Goal: Navigation & Orientation: Find specific page/section

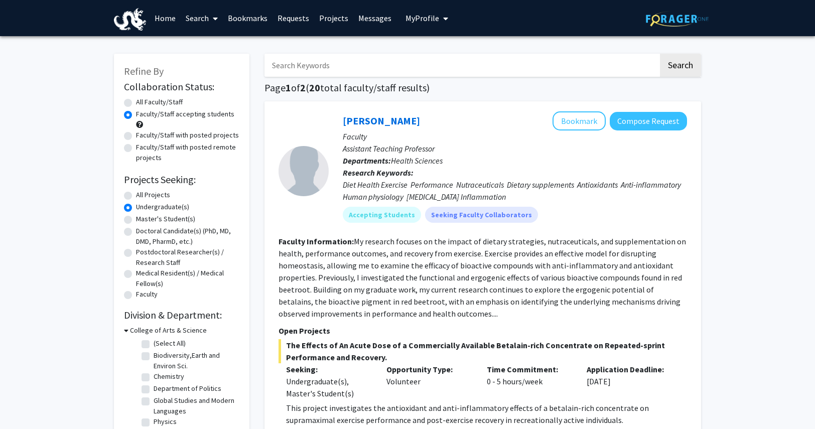
click at [254, 11] on link "Bookmarks" at bounding box center [248, 18] width 50 height 35
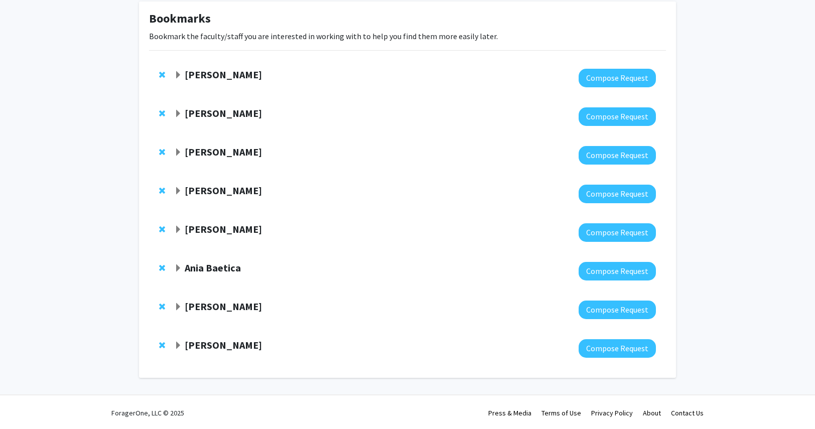
scroll to position [53, 0]
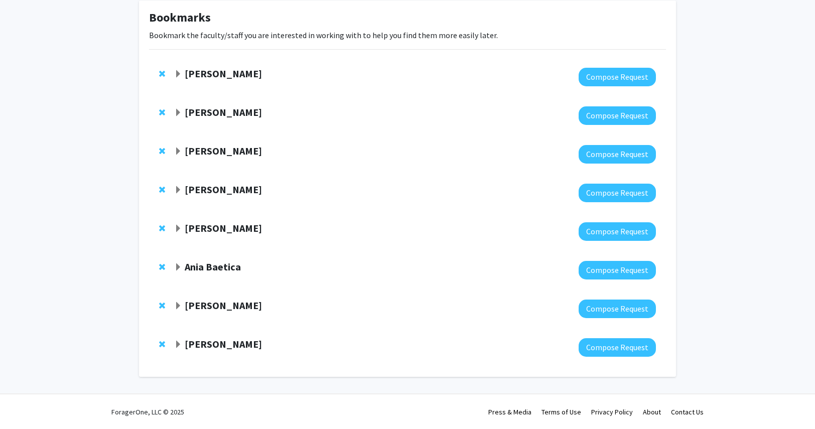
click at [182, 229] on span "Expand Kapil Dandekar Bookmark" at bounding box center [178, 229] width 8 height 8
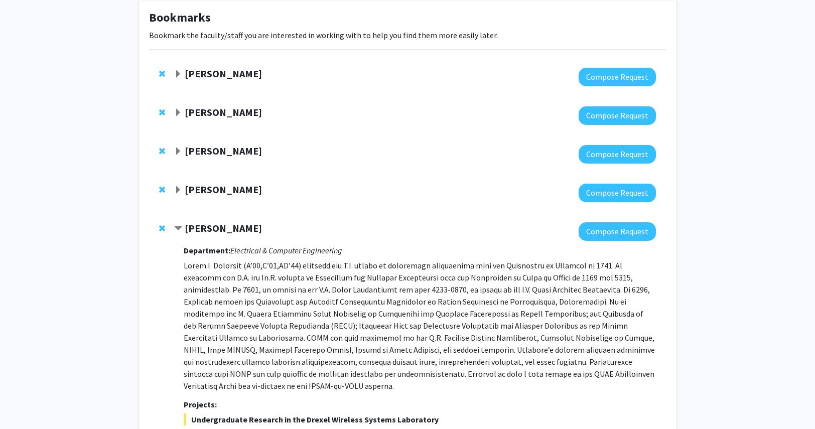
click at [182, 228] on span "Contract Kapil Dandekar Bookmark" at bounding box center [178, 229] width 8 height 8
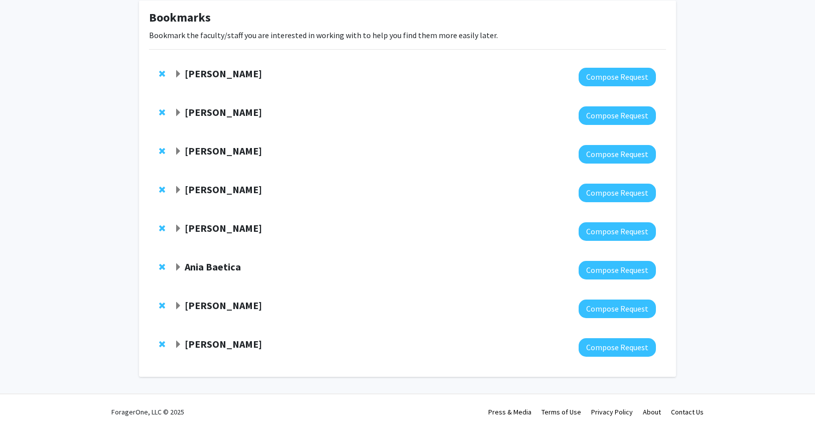
click at [185, 264] on strong "Ania Baetica" at bounding box center [213, 266] width 56 height 13
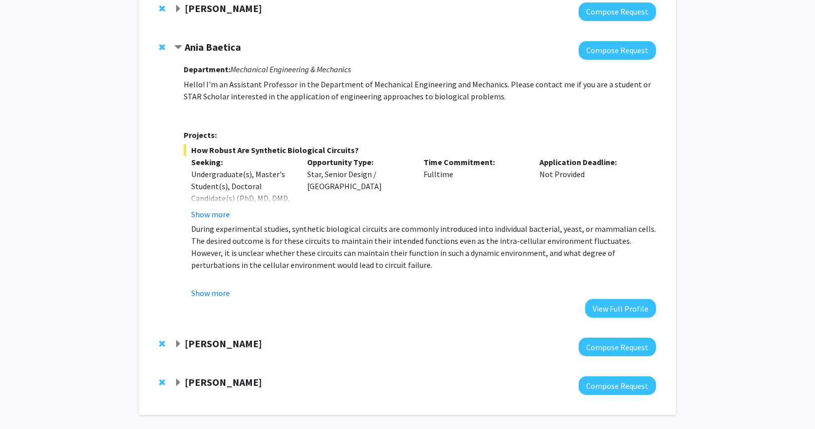
scroll to position [267, 0]
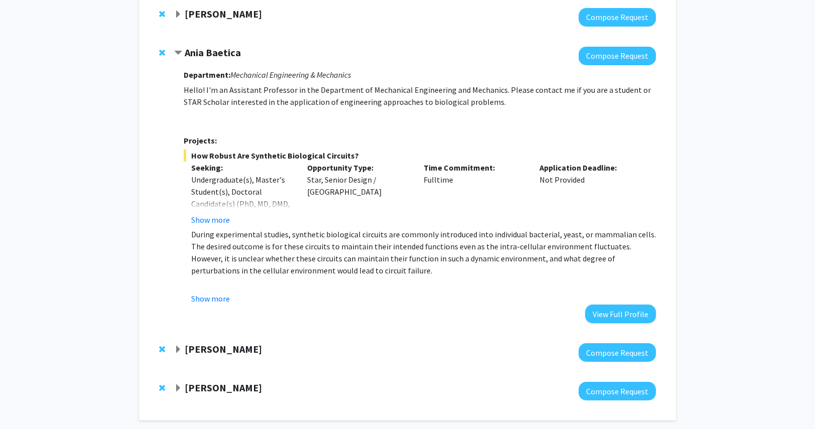
click at [221, 54] on strong "Ania Baetica" at bounding box center [213, 52] width 56 height 13
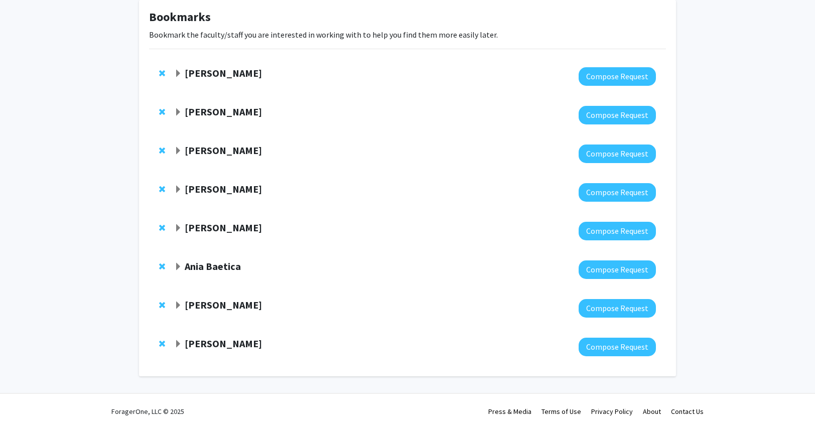
scroll to position [53, 0]
click at [205, 352] on div at bounding box center [414, 347] width 481 height 19
click at [207, 310] on strong "[PERSON_NAME]" at bounding box center [223, 305] width 77 height 13
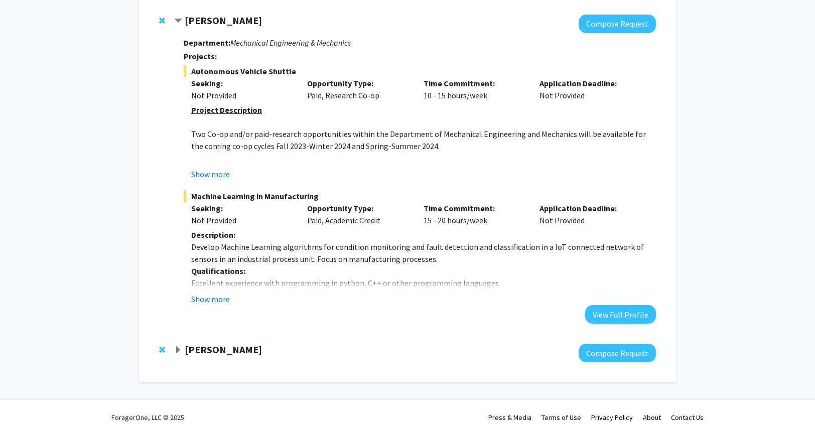
scroll to position [342, 0]
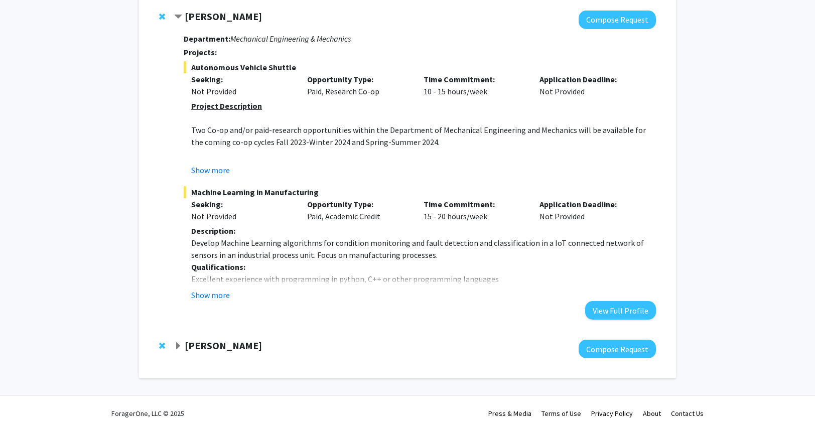
click at [219, 343] on strong "[PERSON_NAME]" at bounding box center [223, 345] width 77 height 13
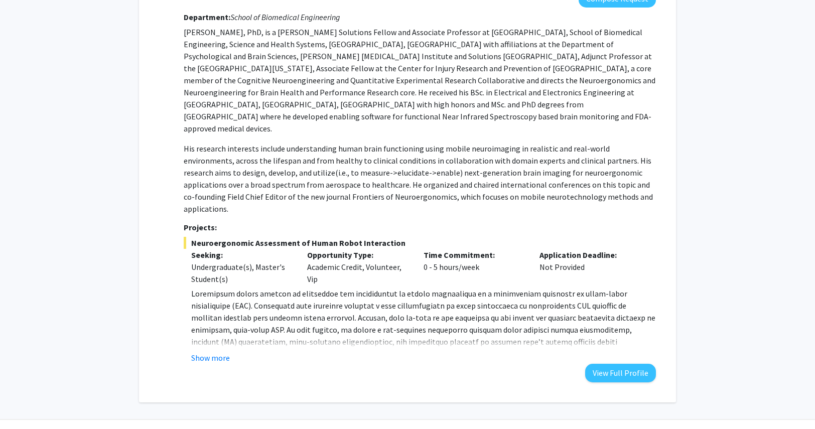
scroll to position [693, 0]
click at [219, 351] on button "Show more" at bounding box center [210, 357] width 39 height 12
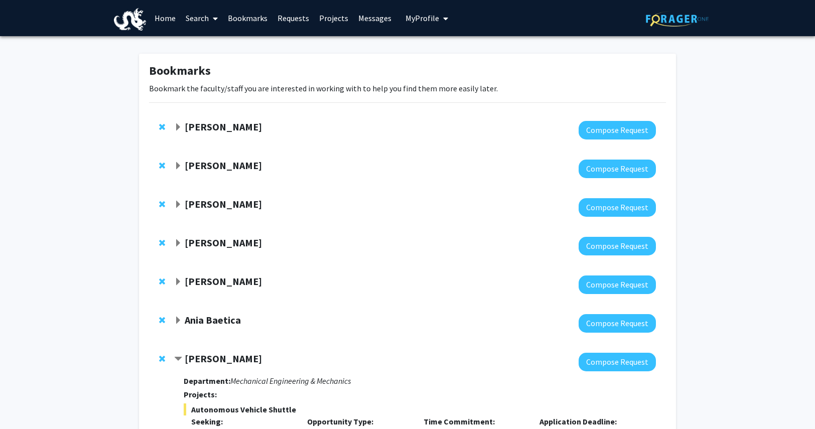
scroll to position [0, 0]
click at [256, 170] on strong "[PERSON_NAME]" at bounding box center [223, 165] width 77 height 13
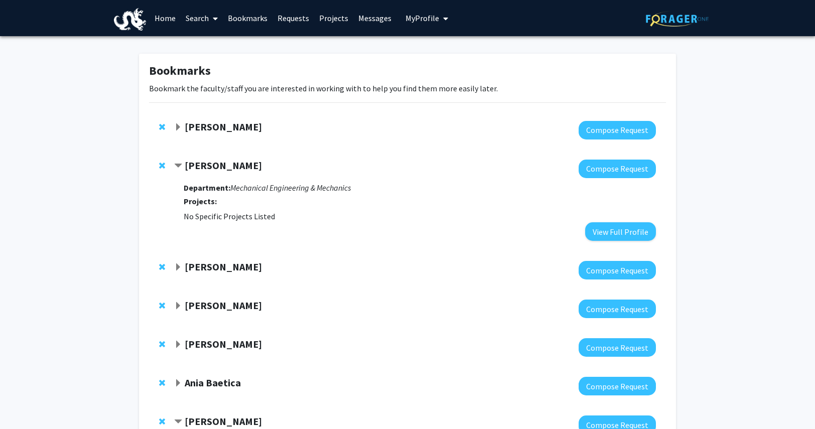
click at [256, 169] on strong "[PERSON_NAME]" at bounding box center [223, 165] width 77 height 13
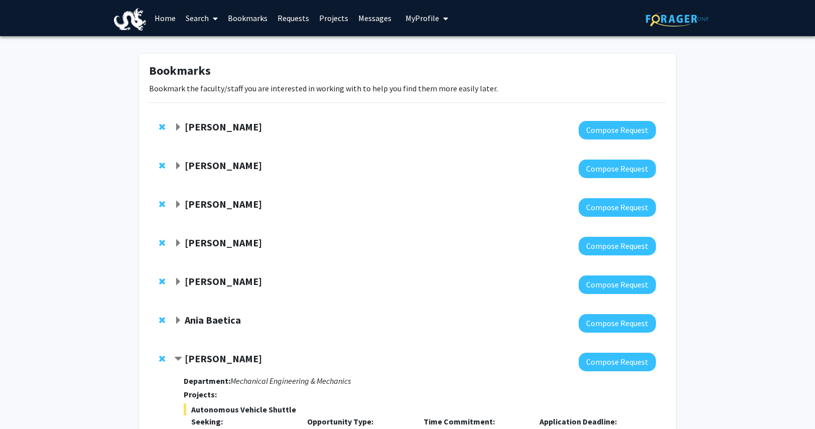
click at [226, 206] on strong "[PERSON_NAME]" at bounding box center [223, 204] width 77 height 13
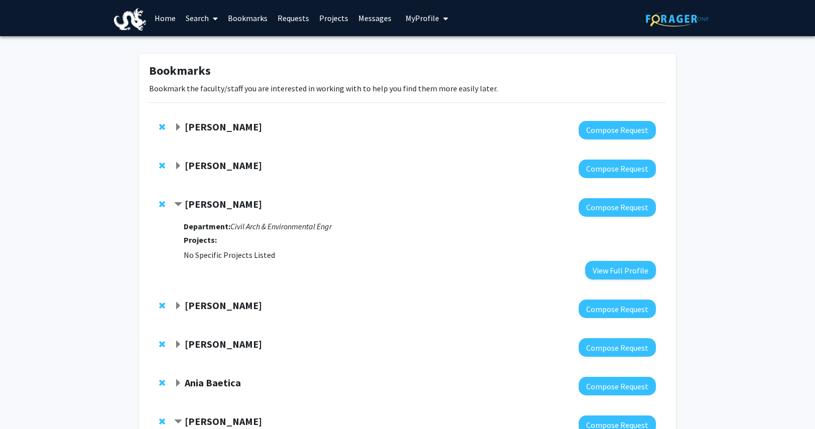
click at [226, 206] on strong "[PERSON_NAME]" at bounding box center [223, 204] width 77 height 13
